Goal: Transaction & Acquisition: Purchase product/service

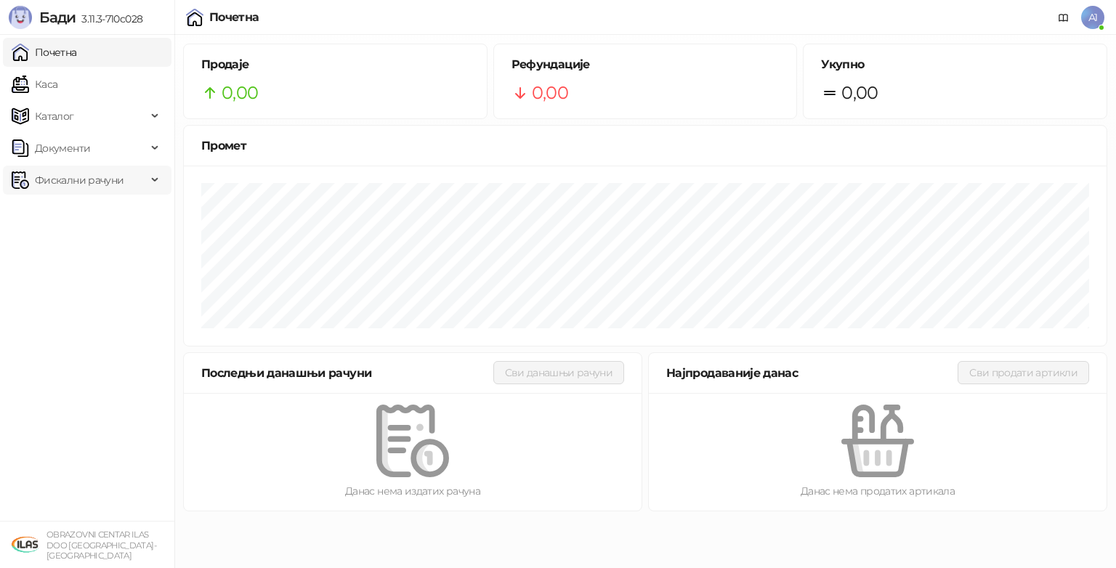
click at [49, 180] on span "Фискални рачуни" at bounding box center [79, 180] width 89 height 29
click at [55, 209] on link "Издати рачуни" at bounding box center [65, 212] width 97 height 29
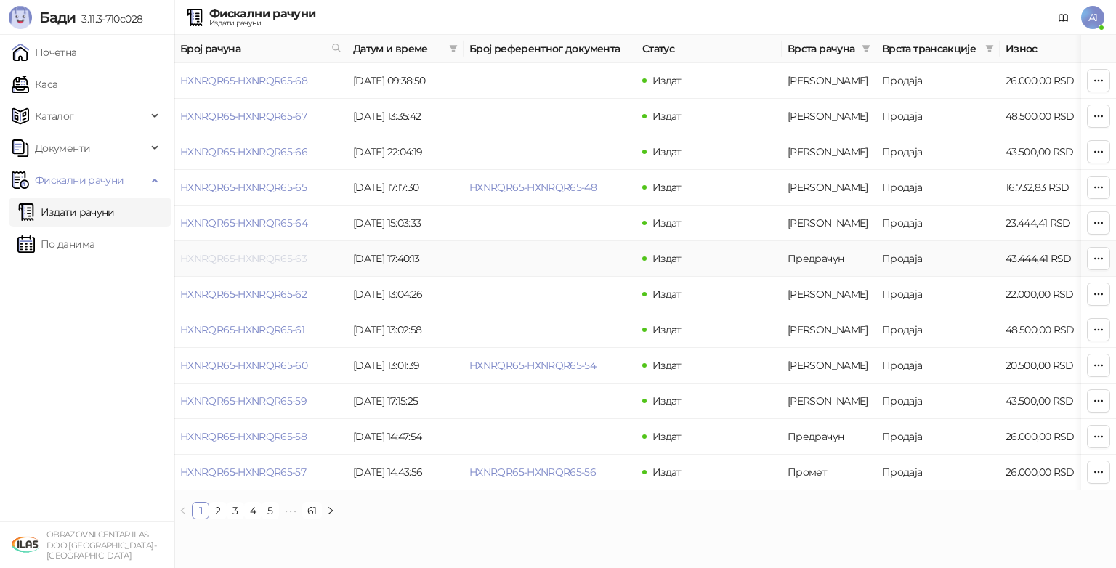
click at [270, 259] on link "HXNRQR65-HXNRQR65-63" at bounding box center [243, 258] width 126 height 13
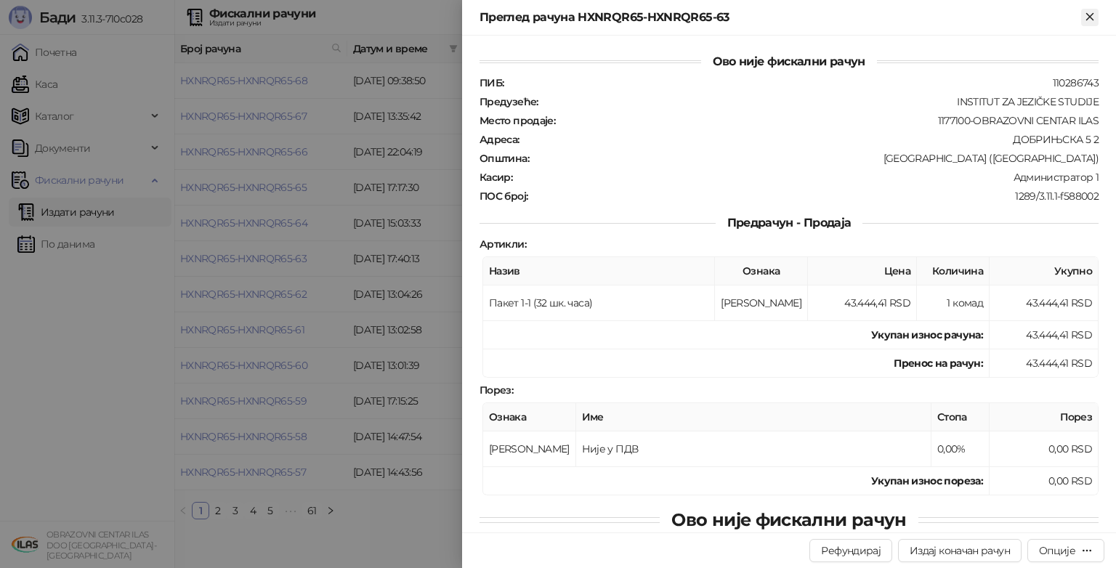
click at [1090, 14] on icon "Close" at bounding box center [1089, 16] width 13 height 13
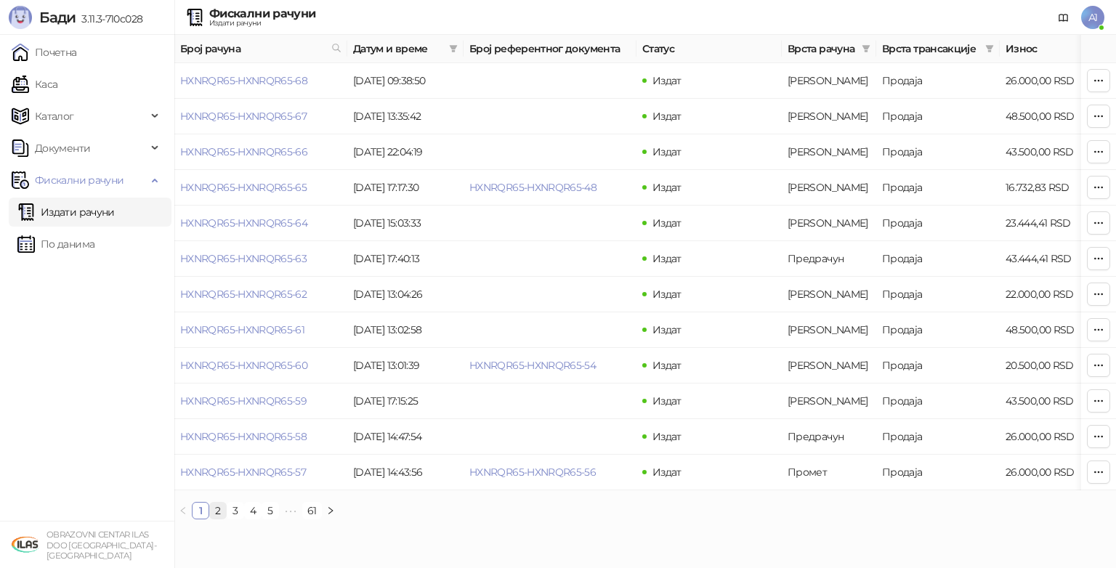
click at [222, 519] on link "2" at bounding box center [218, 511] width 16 height 16
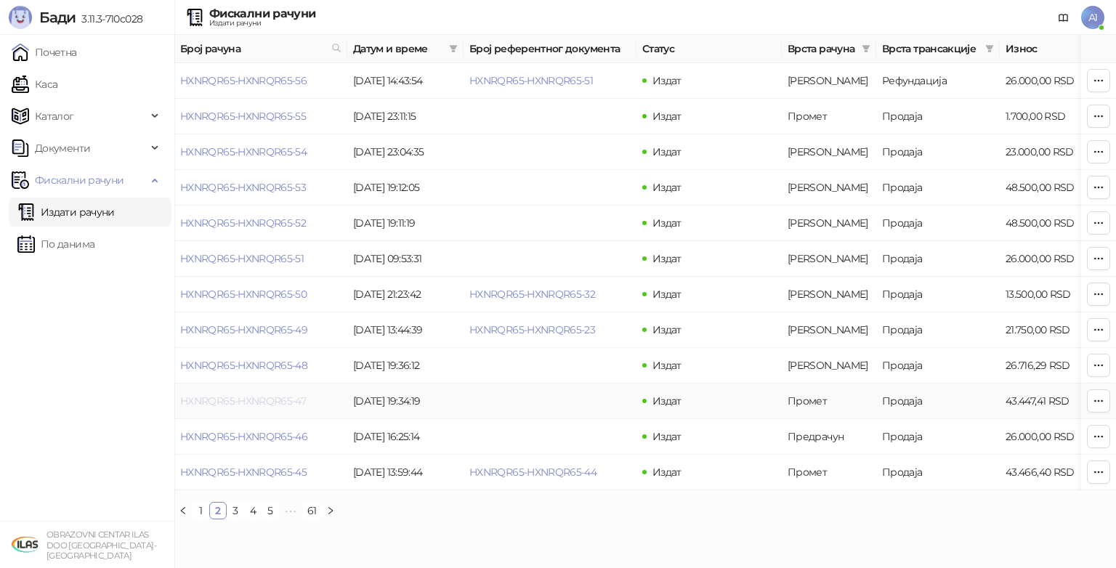
click at [280, 399] on link "HXNRQR65-HXNRQR65-47" at bounding box center [243, 401] width 126 height 13
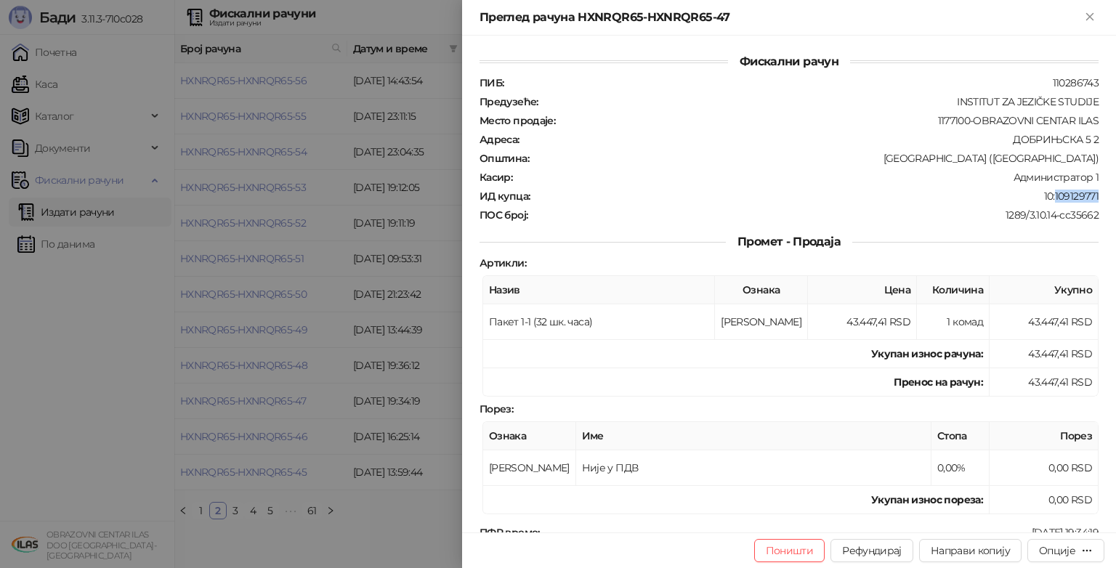
drag, startPoint x: 1086, startPoint y: 189, endPoint x: 1043, endPoint y: 193, distance: 42.4
click at [1043, 193] on div "10:109129771" at bounding box center [815, 196] width 569 height 13
copy div "109129771"
click at [1088, 20] on icon "Close" at bounding box center [1089, 16] width 13 height 13
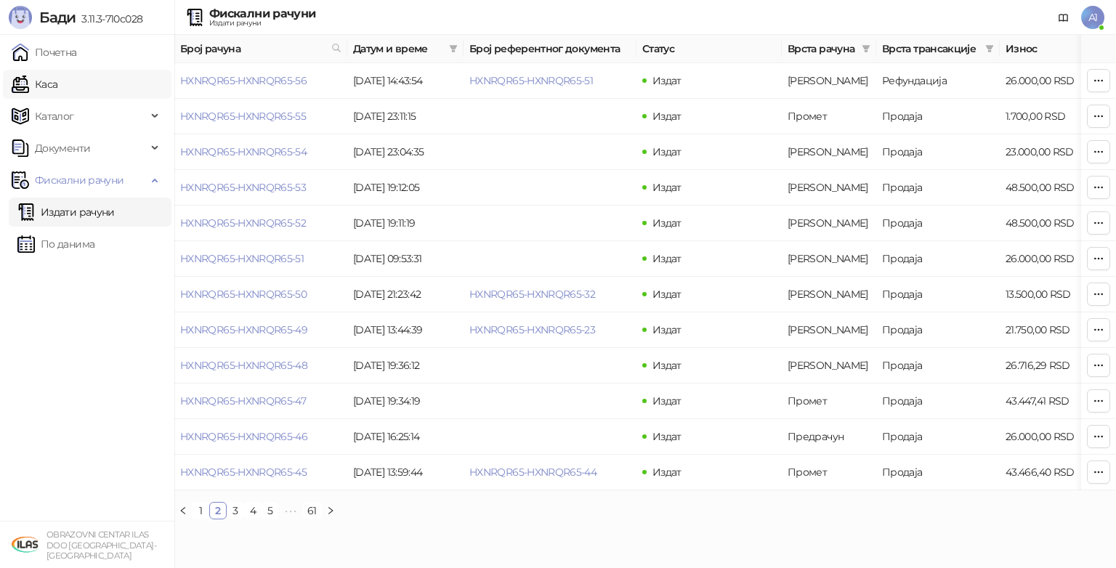
click at [57, 84] on link "Каса" at bounding box center [35, 84] width 46 height 29
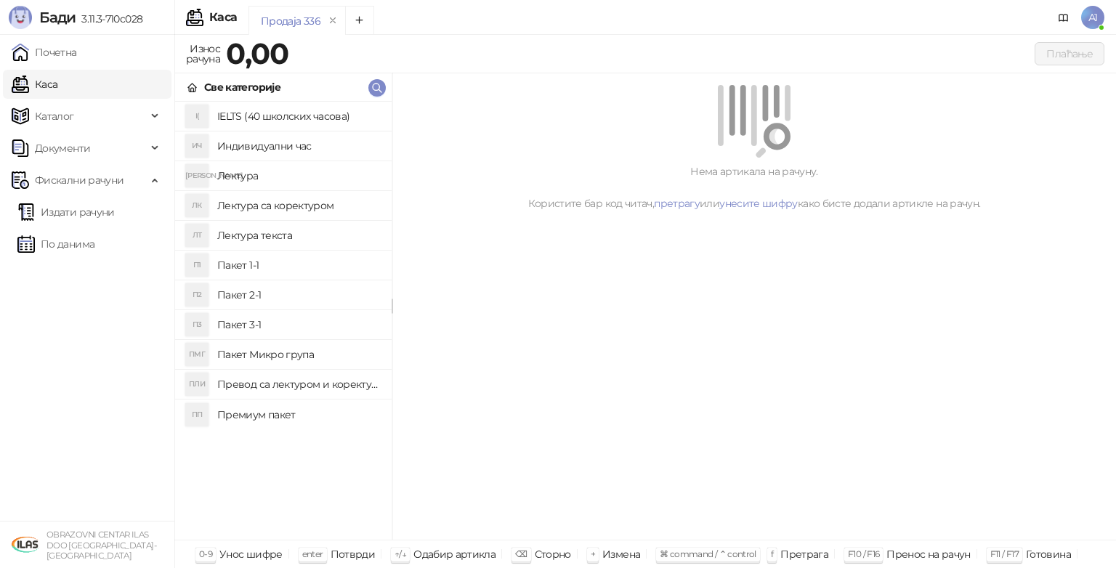
click at [238, 266] on h4 "Пакет 1-1" at bounding box center [298, 265] width 163 height 23
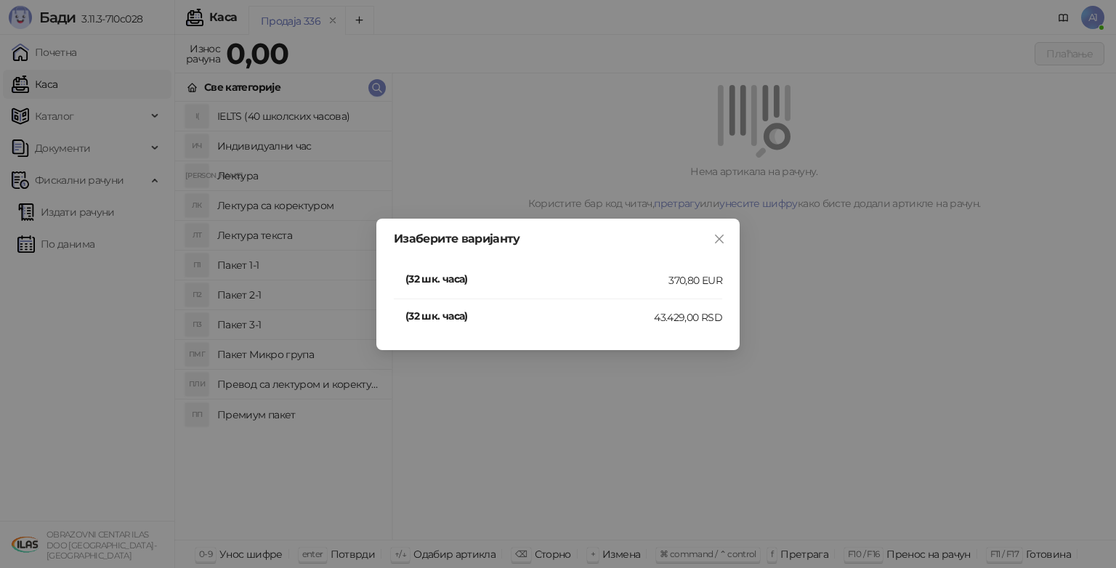
click at [589, 278] on h4 "(32 шк. часа)" at bounding box center [536, 279] width 263 height 16
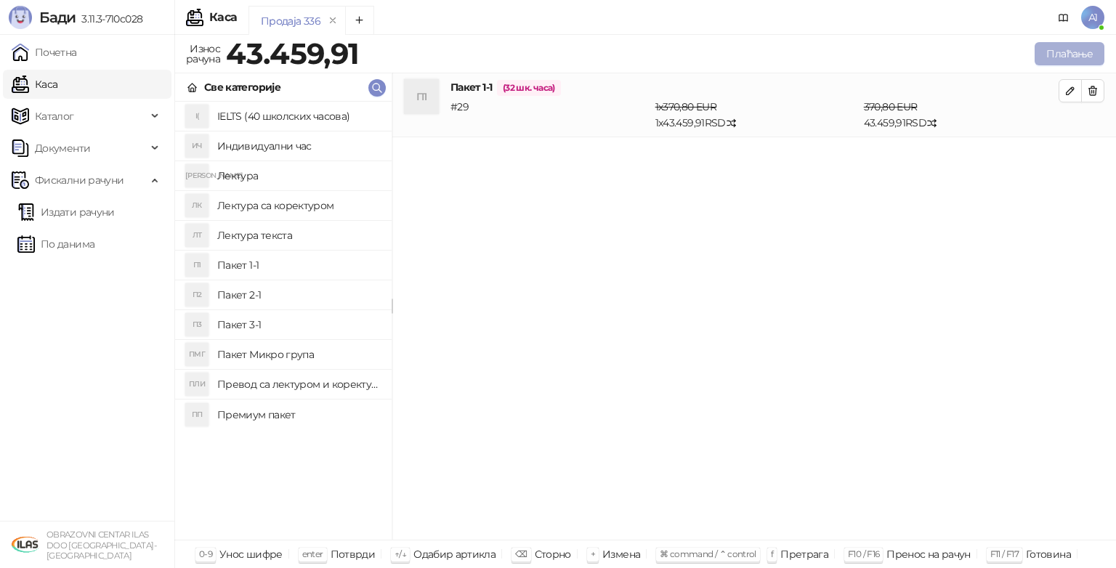
click at [1075, 52] on button "Плаћање" at bounding box center [1070, 53] width 70 height 23
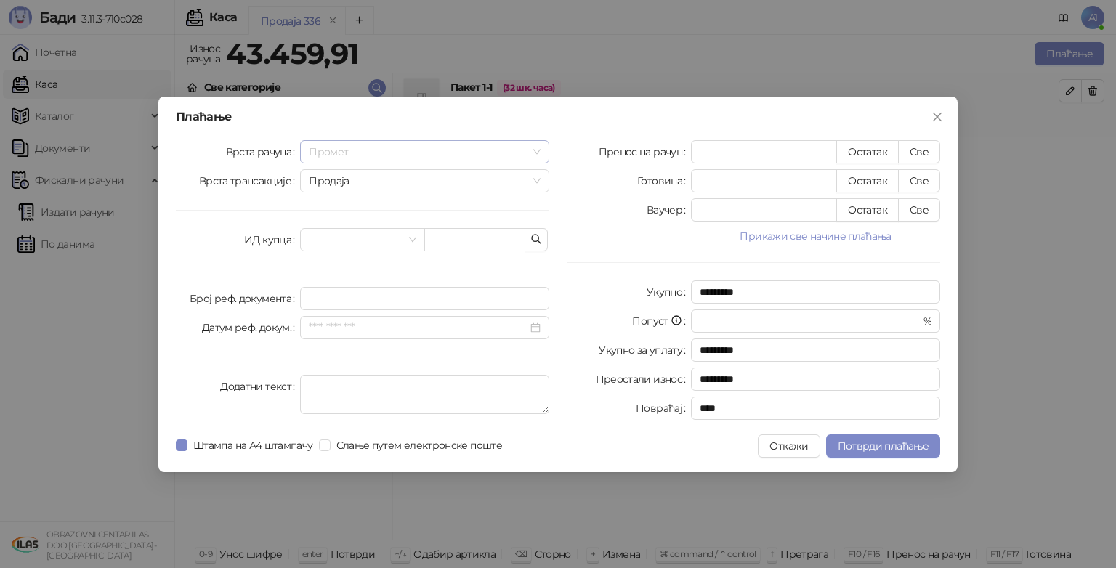
click at [536, 153] on span "Промет" at bounding box center [425, 152] width 232 height 22
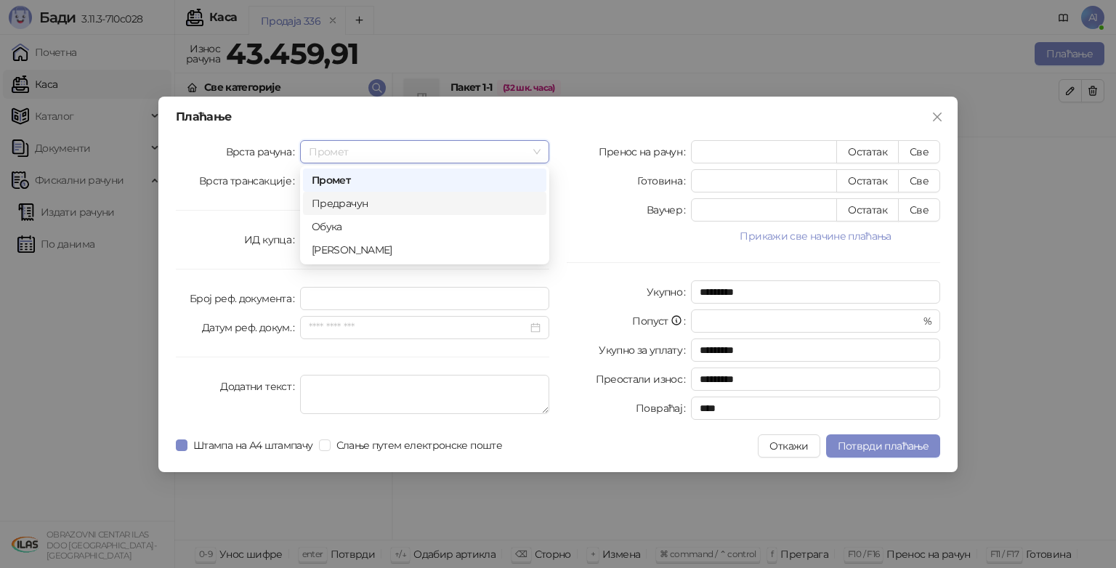
click at [408, 201] on div "Предрачун" at bounding box center [425, 203] width 226 height 16
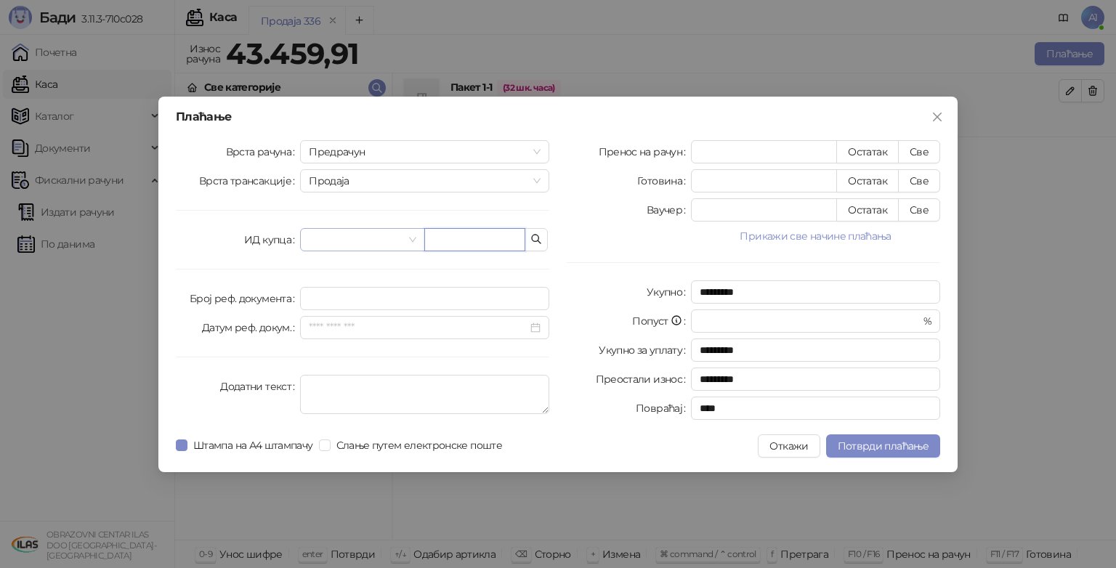
drag, startPoint x: 424, startPoint y: 243, endPoint x: 416, endPoint y: 242, distance: 8.1
click at [416, 242] on div at bounding box center [424, 239] width 249 height 23
click at [416, 242] on div at bounding box center [362, 239] width 124 height 23
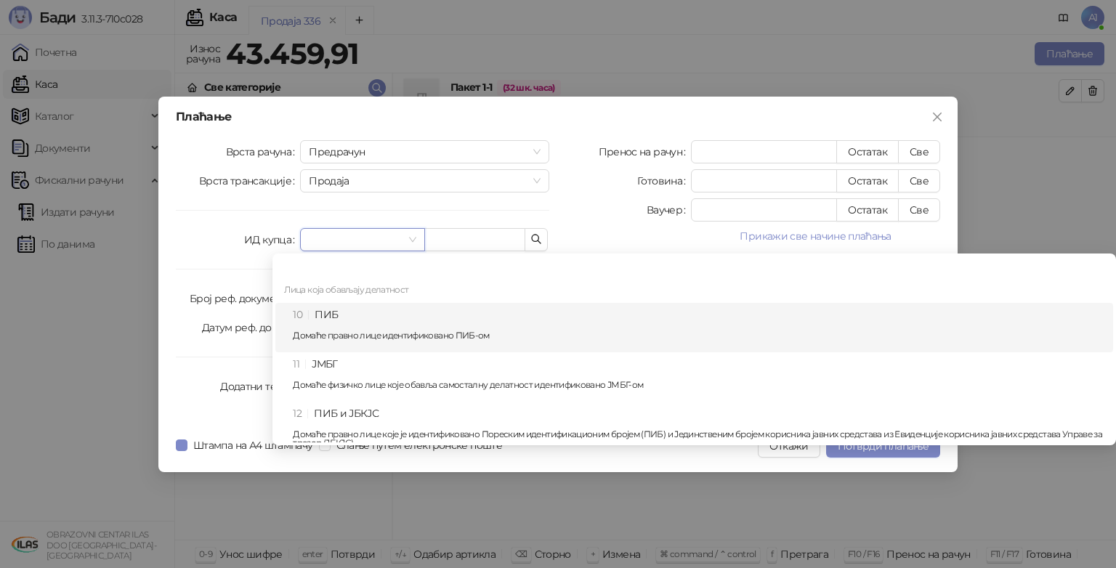
click at [363, 311] on div "10 ПИБ Домаће правно лице идентификовано ПИБ-ом" at bounding box center [699, 328] width 812 height 42
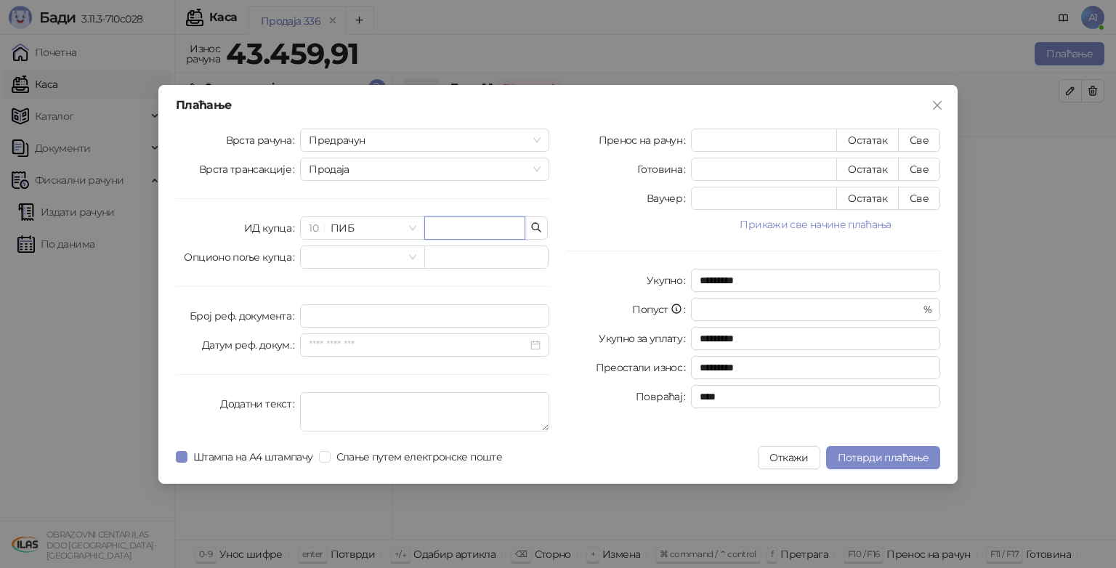
click at [466, 223] on input "text" at bounding box center [474, 228] width 101 height 23
paste input "*********"
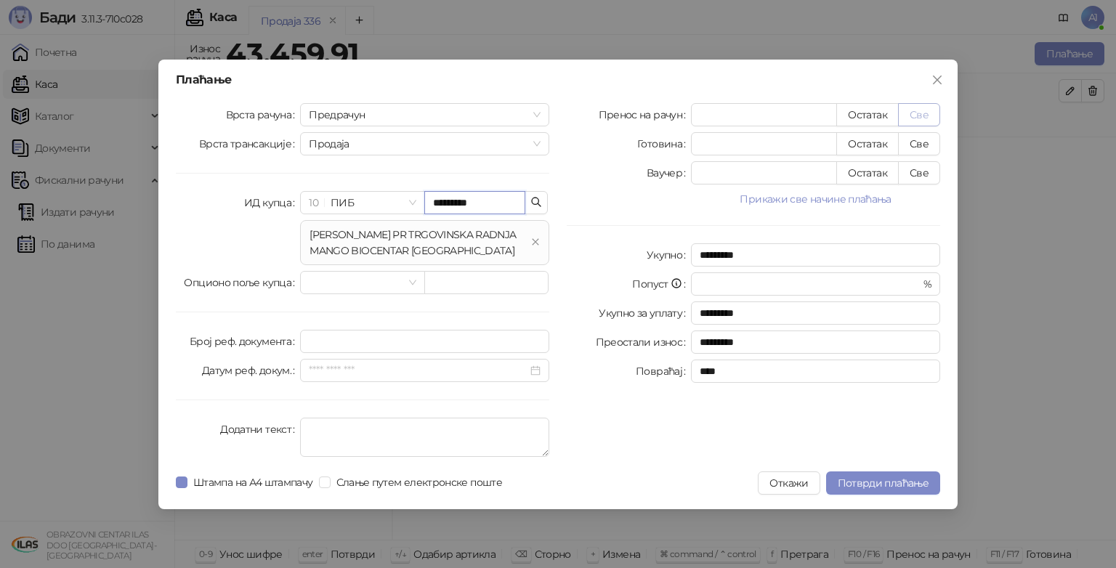
type input "*********"
click at [916, 111] on button "Све" at bounding box center [919, 114] width 42 height 23
type input "********"
type input "****"
click at [889, 479] on span "Потврди плаћање" at bounding box center [883, 483] width 91 height 13
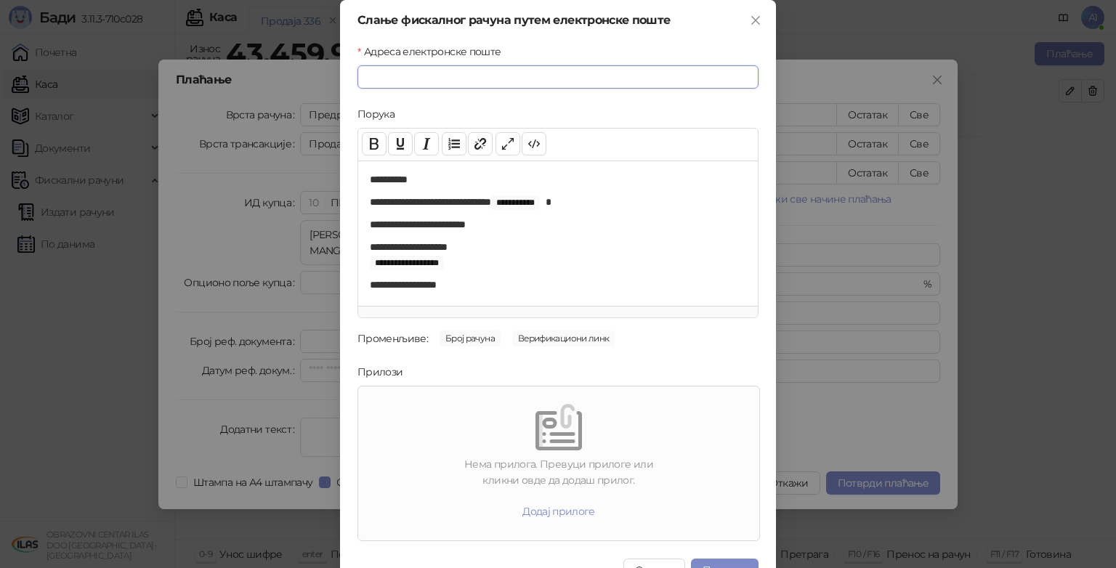
click at [427, 66] on input "Адреса електронске поште" at bounding box center [557, 76] width 401 height 23
paste input "**********"
type input "**********"
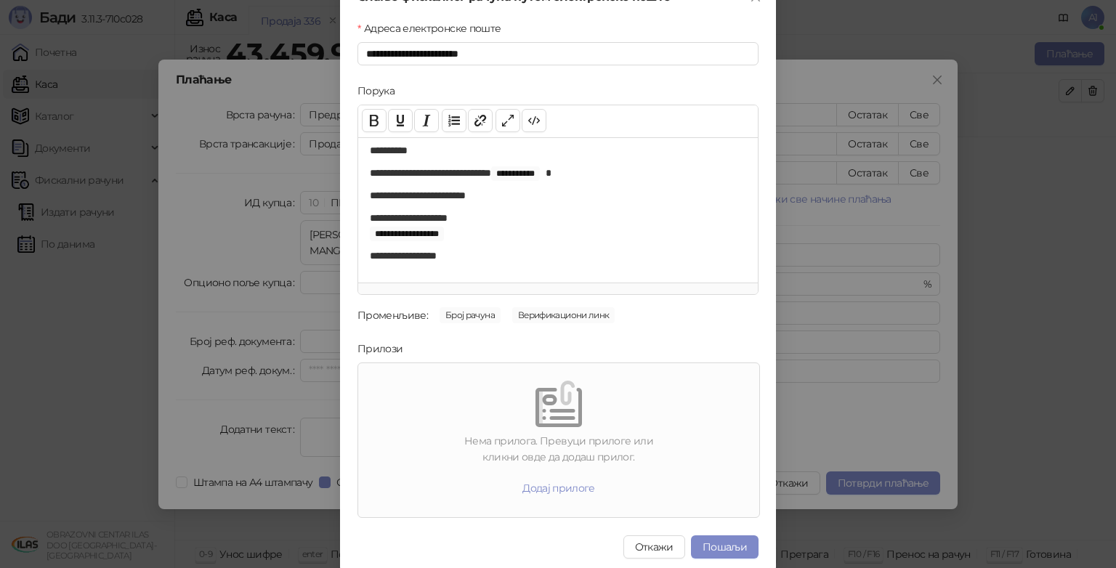
scroll to position [28, 0]
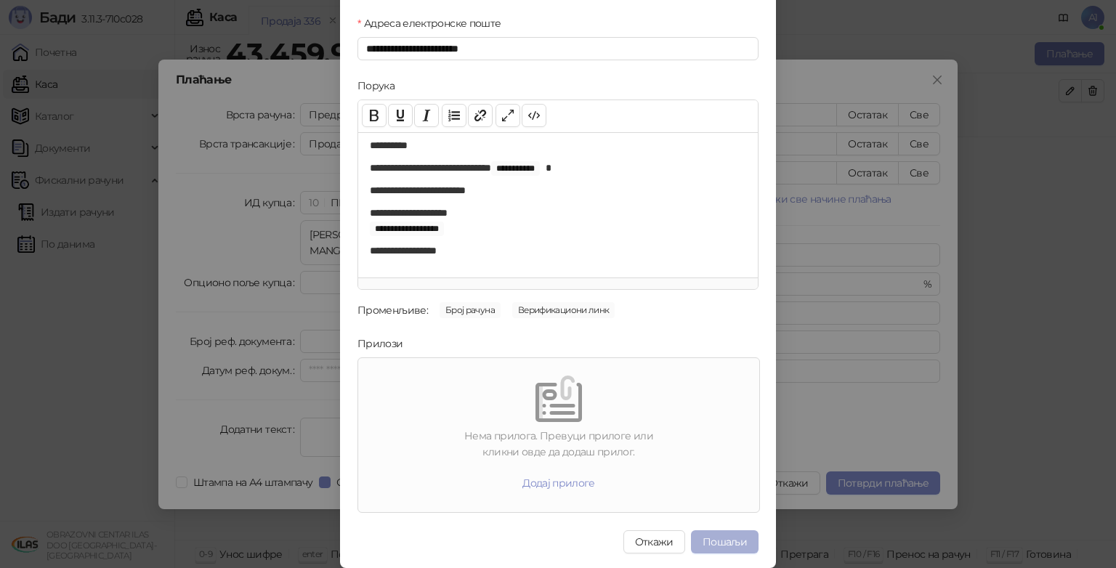
click at [731, 543] on button "Пошаљи" at bounding box center [725, 541] width 68 height 23
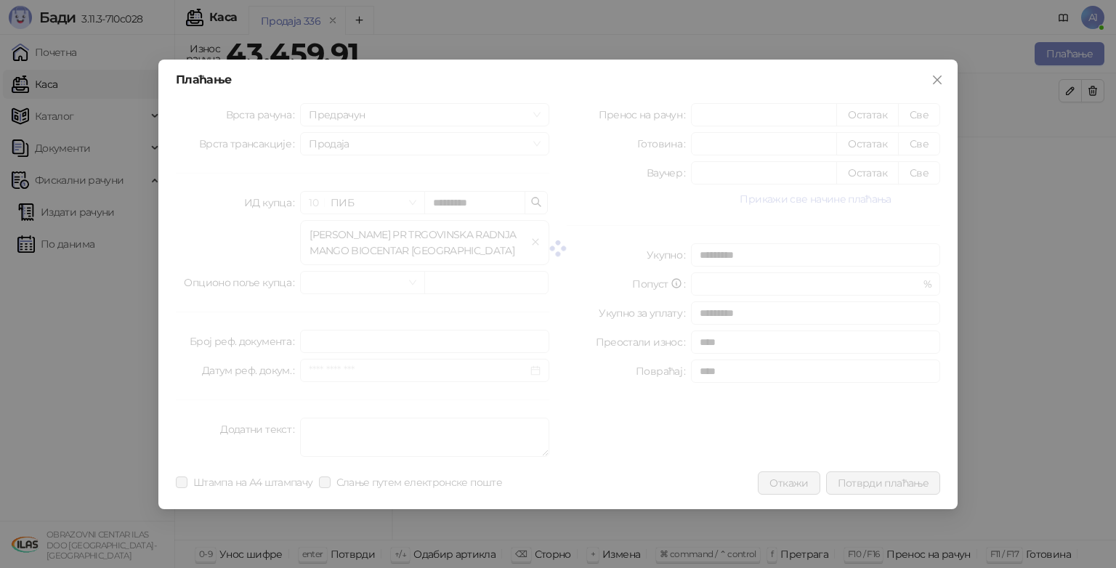
scroll to position [0, 0]
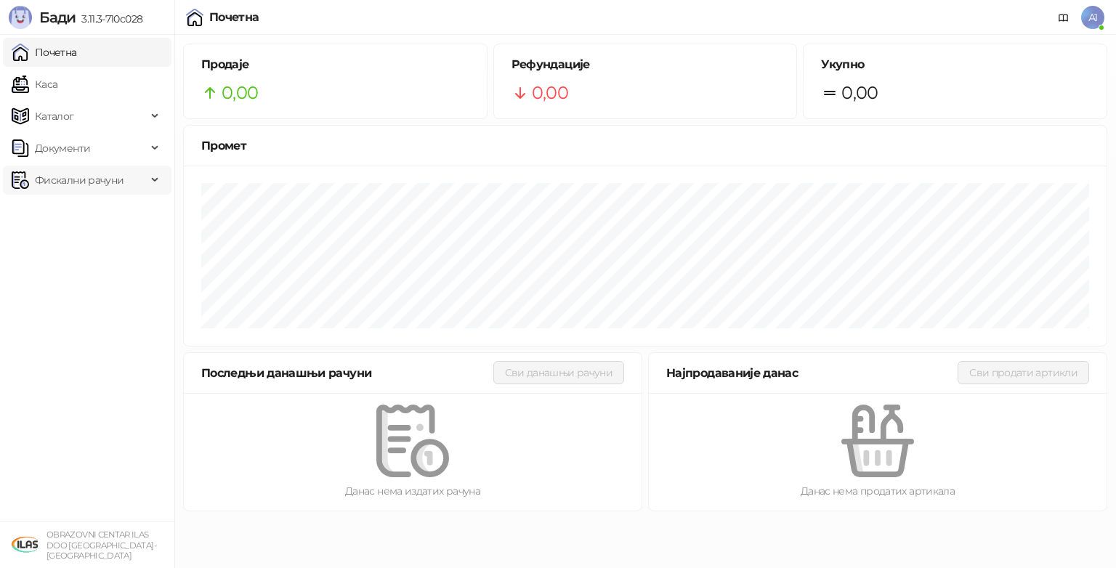
click at [89, 183] on span "Фискални рачуни" at bounding box center [79, 180] width 89 height 29
click at [84, 222] on link "Издати рачуни" at bounding box center [65, 212] width 97 height 29
